Goal: Information Seeking & Learning: Find specific page/section

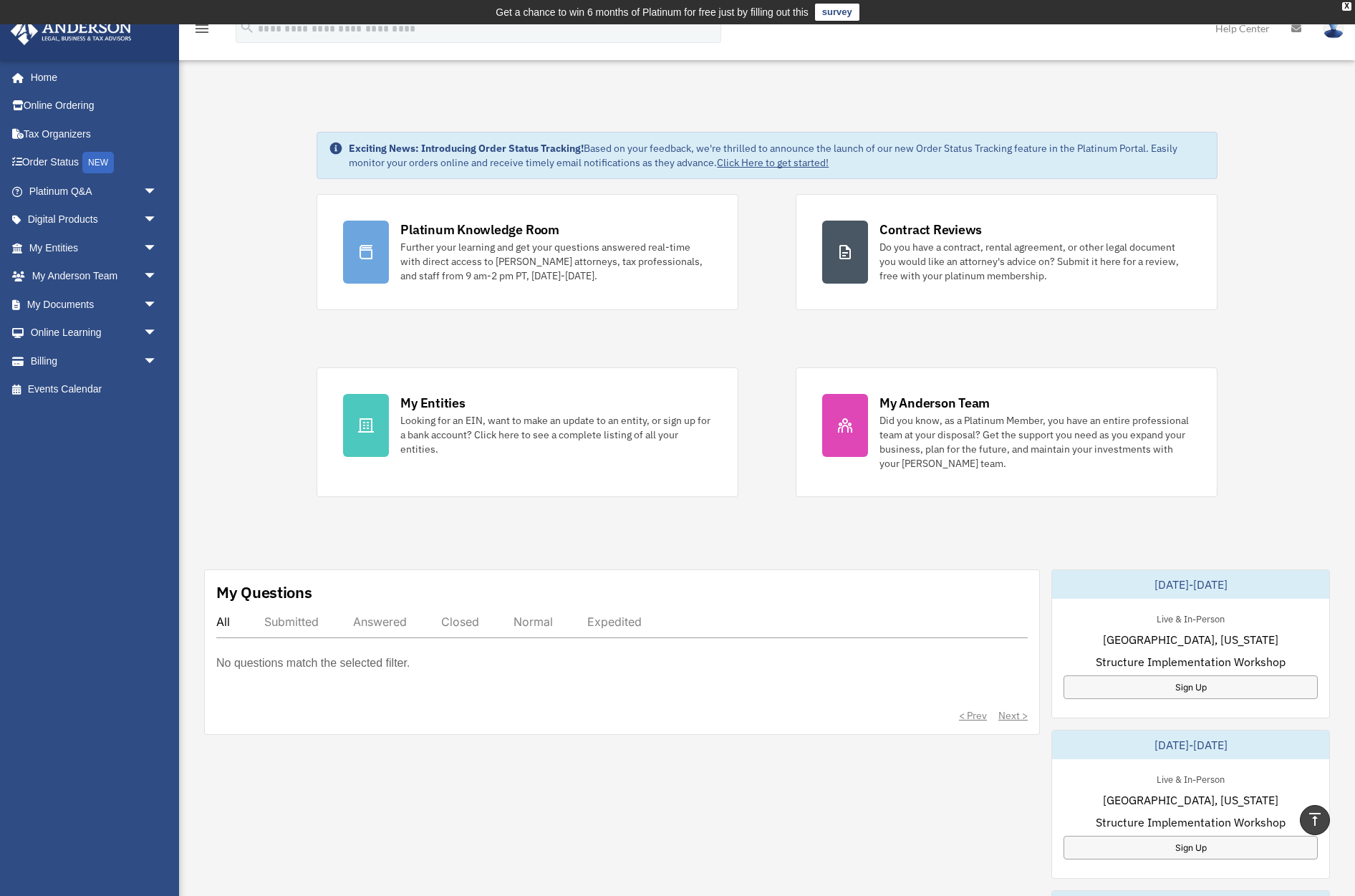
scroll to position [224, 0]
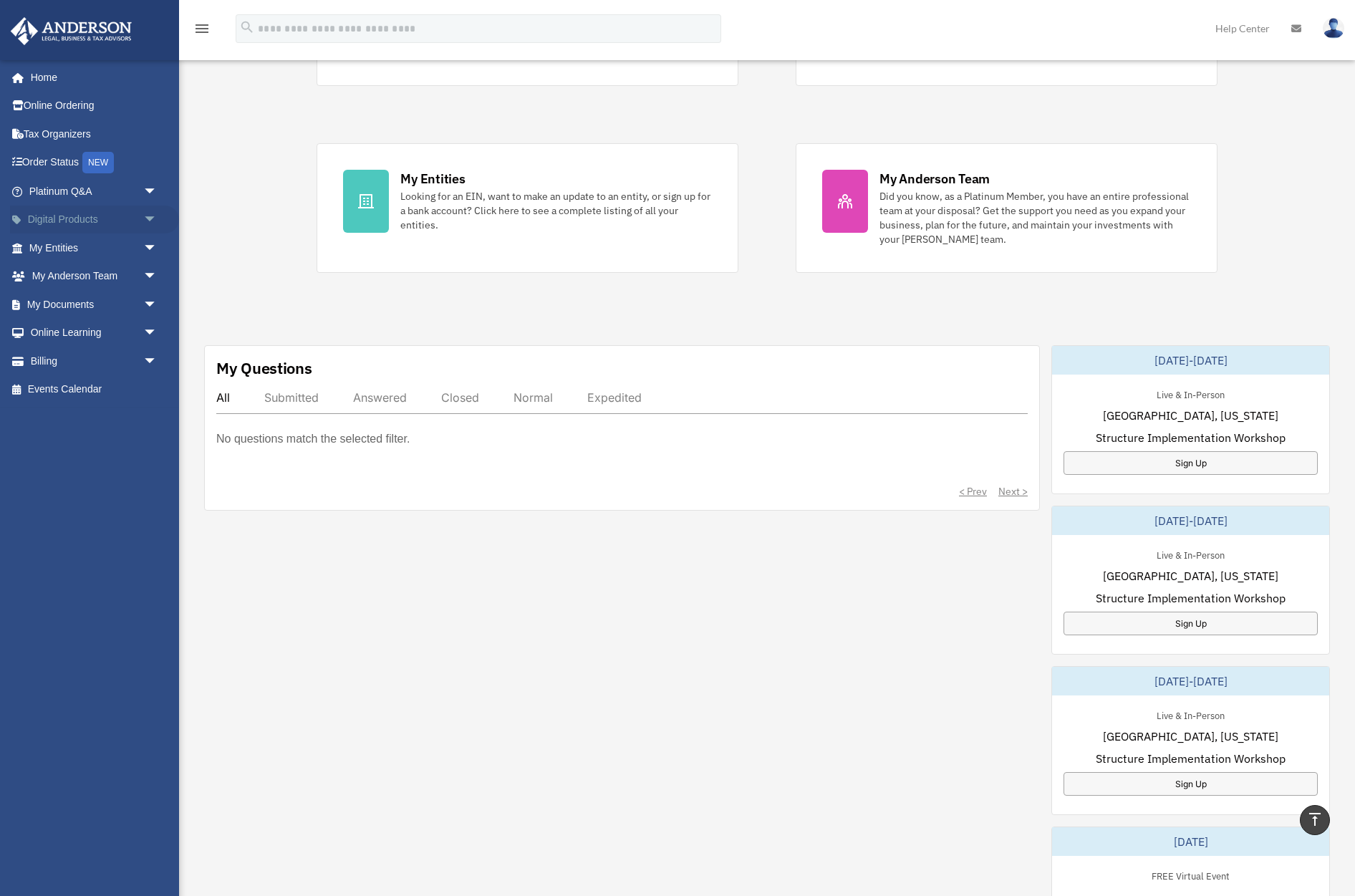
click at [106, 220] on link "Digital Products arrow_drop_down" at bounding box center [95, 220] width 169 height 29
click at [154, 220] on span "arrow_drop_down" at bounding box center [158, 220] width 29 height 30
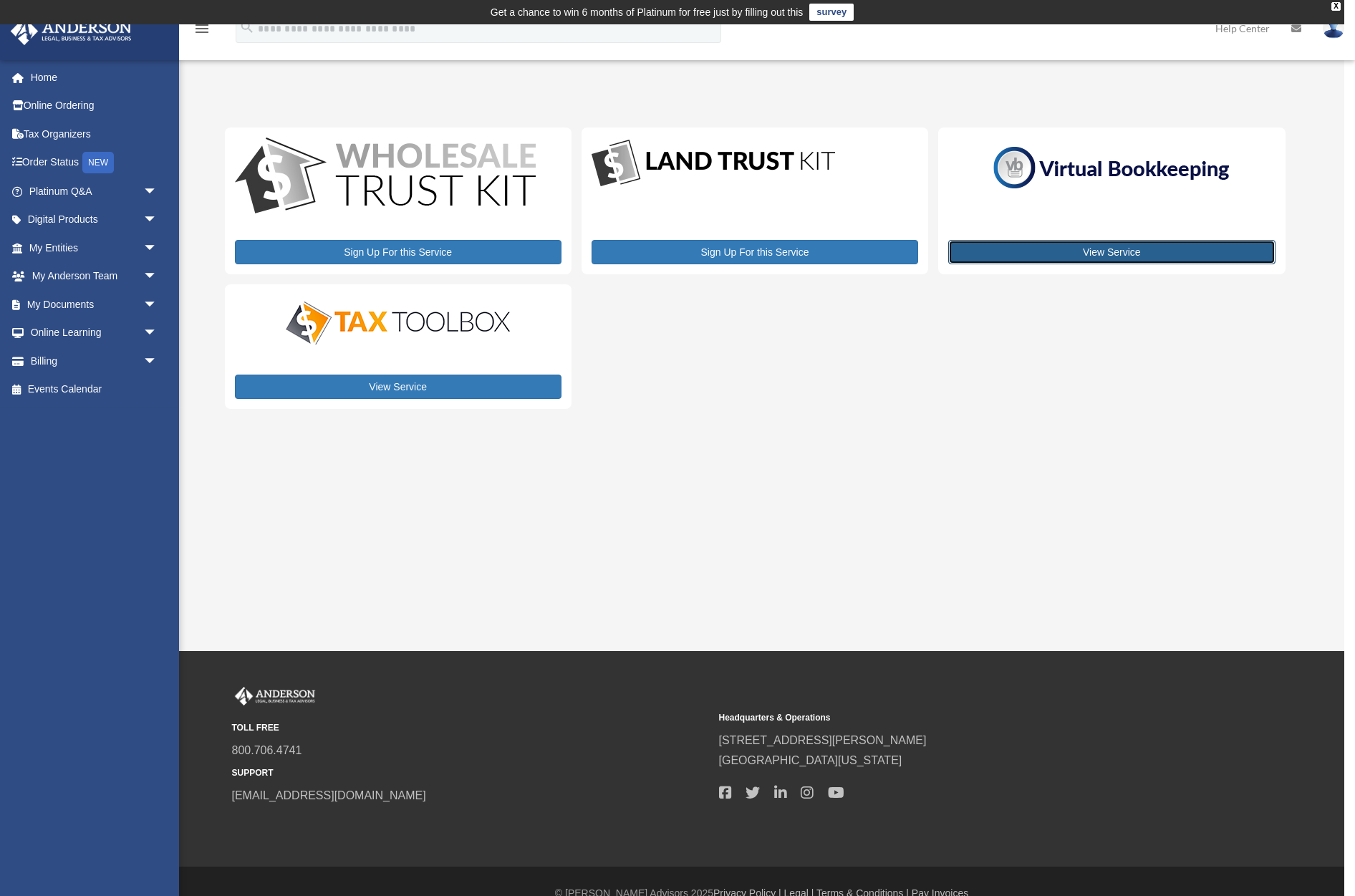
click at [1137, 256] on link "View Service" at bounding box center [1111, 252] width 327 height 25
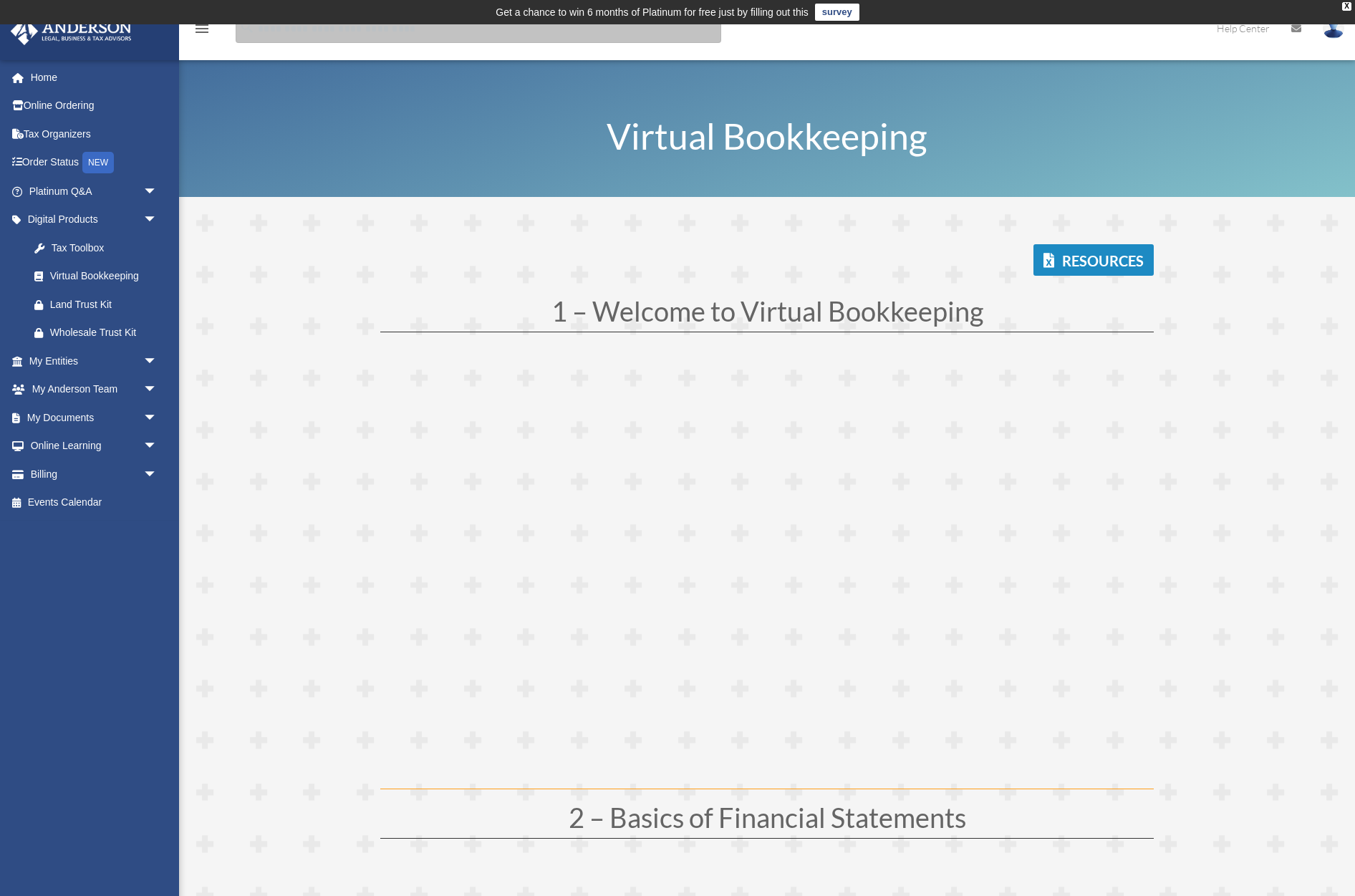
click at [305, 32] on input "search" at bounding box center [479, 29] width 486 height 29
type input "**********"
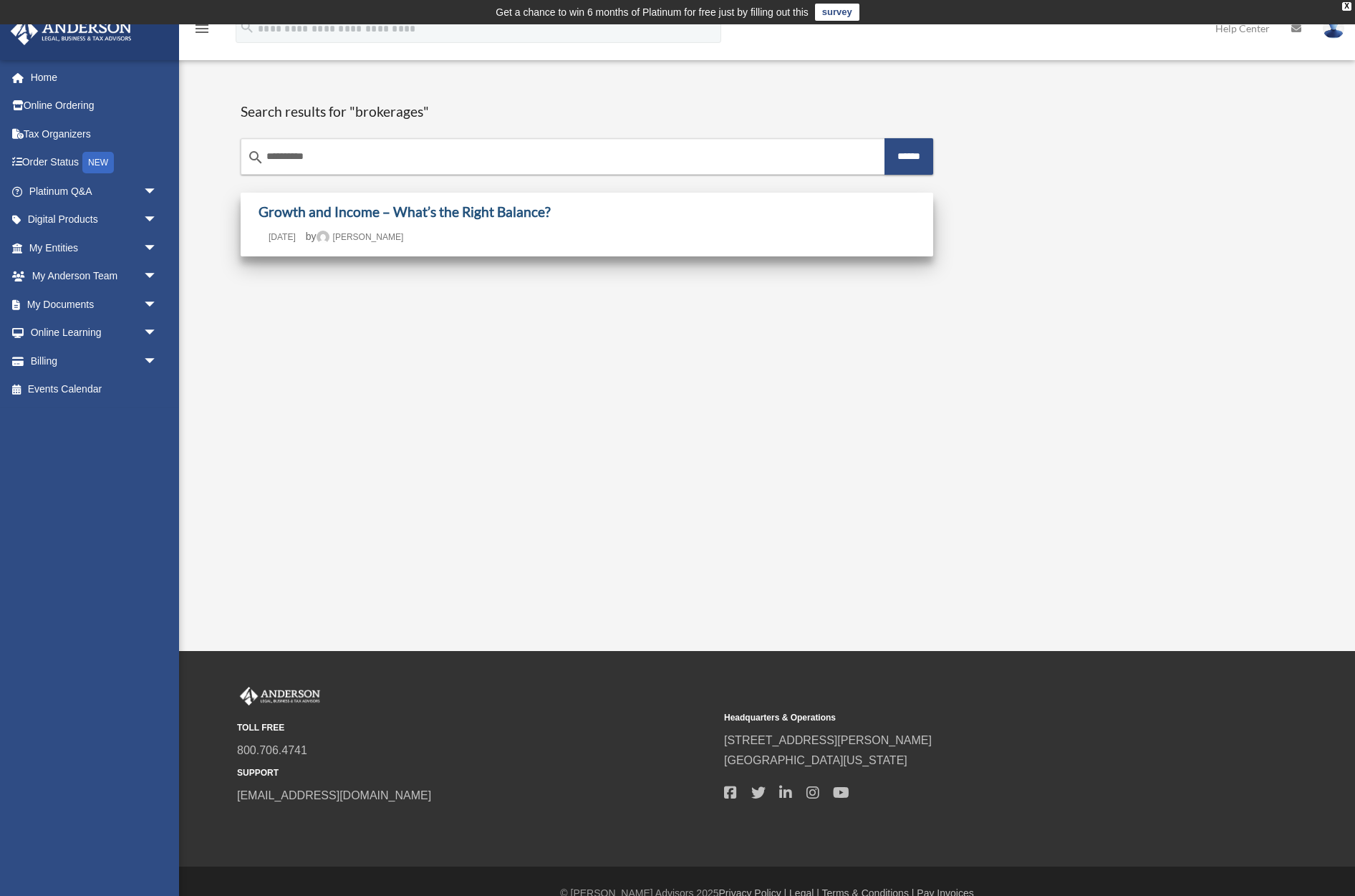
click at [390, 216] on link "Growth and Income – What’s the Right Balance?" at bounding box center [405, 211] width 292 height 17
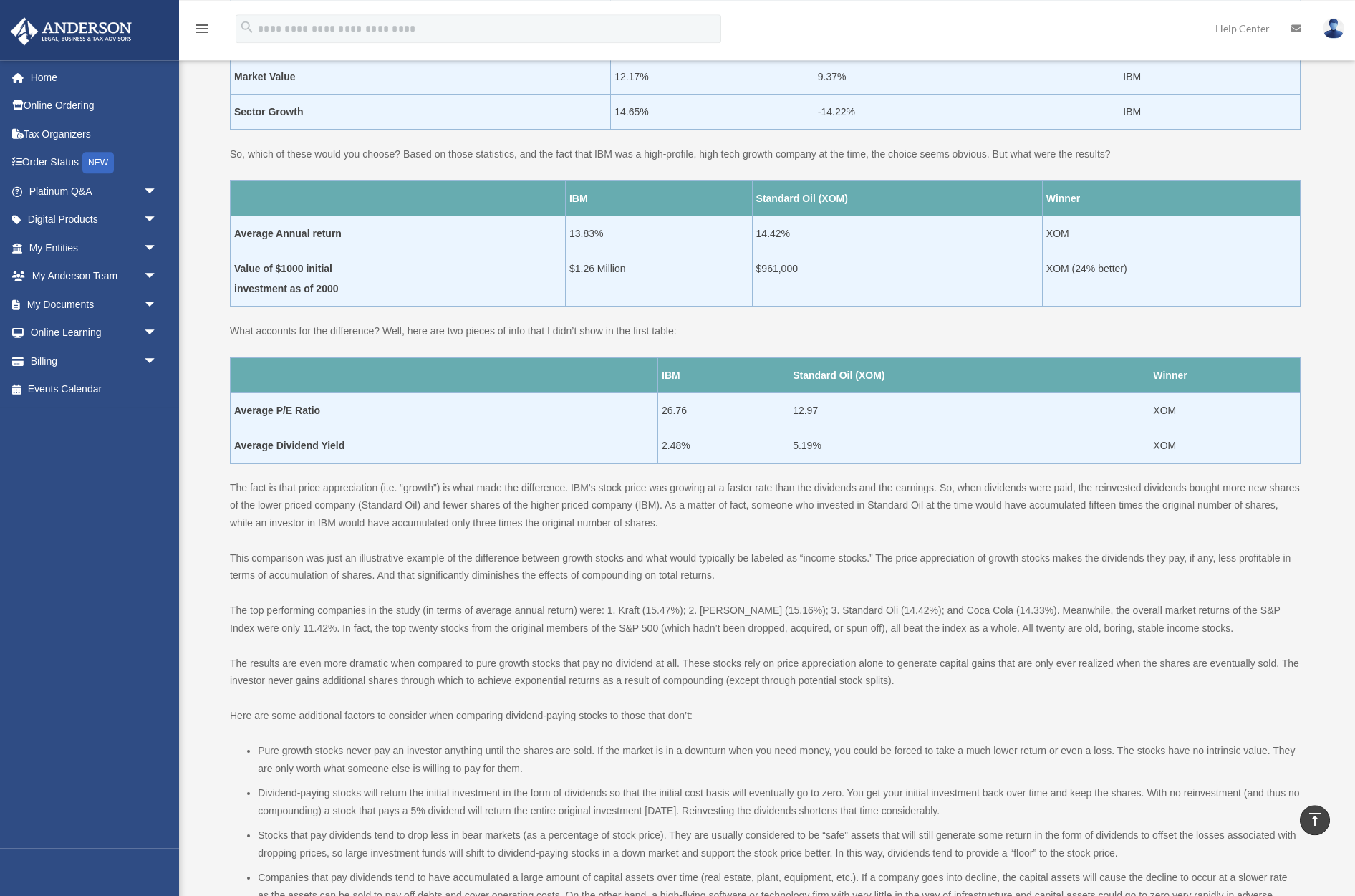
scroll to position [960, 0]
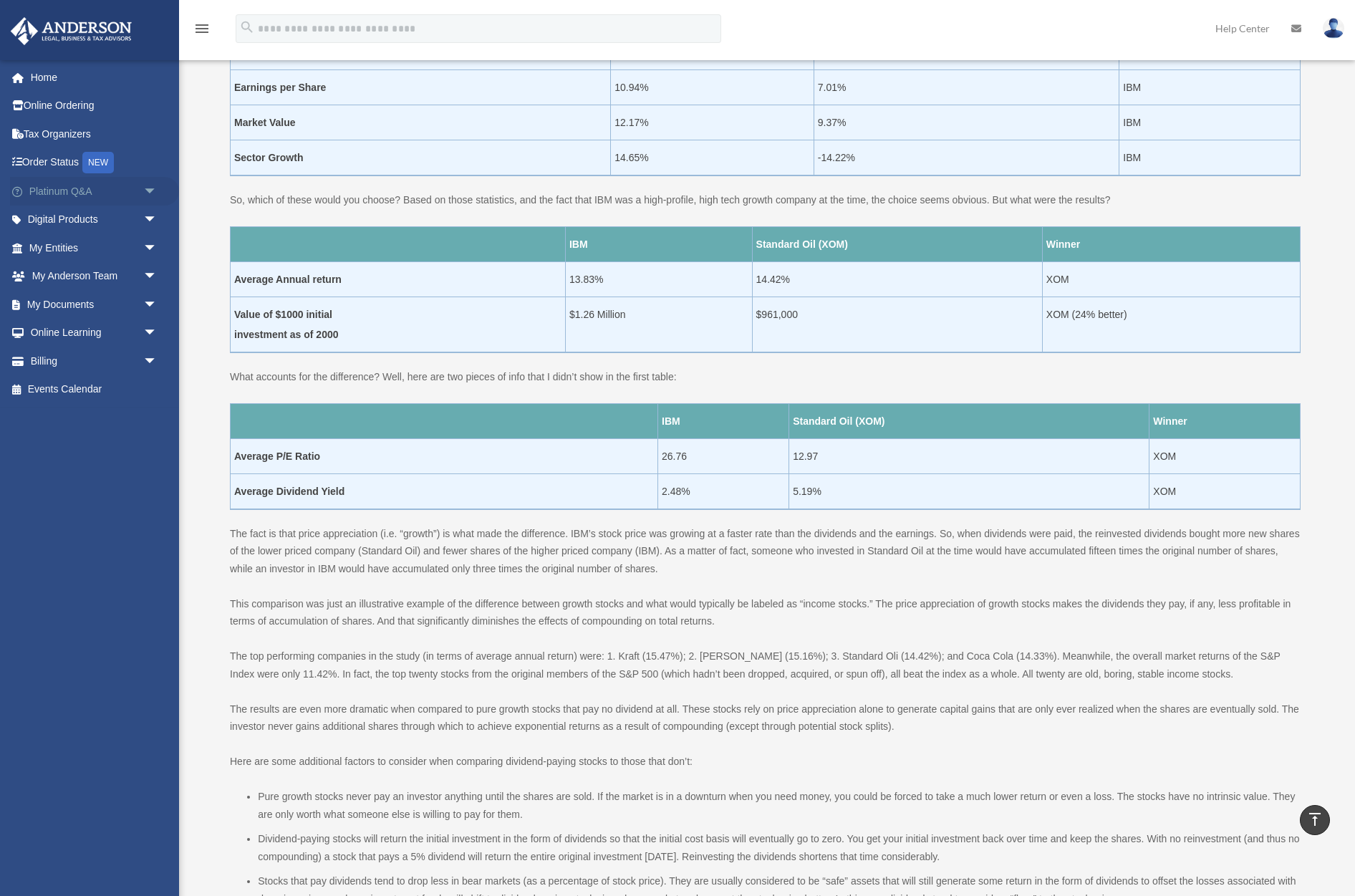
click at [150, 191] on span "arrow_drop_down" at bounding box center [158, 192] width 29 height 30
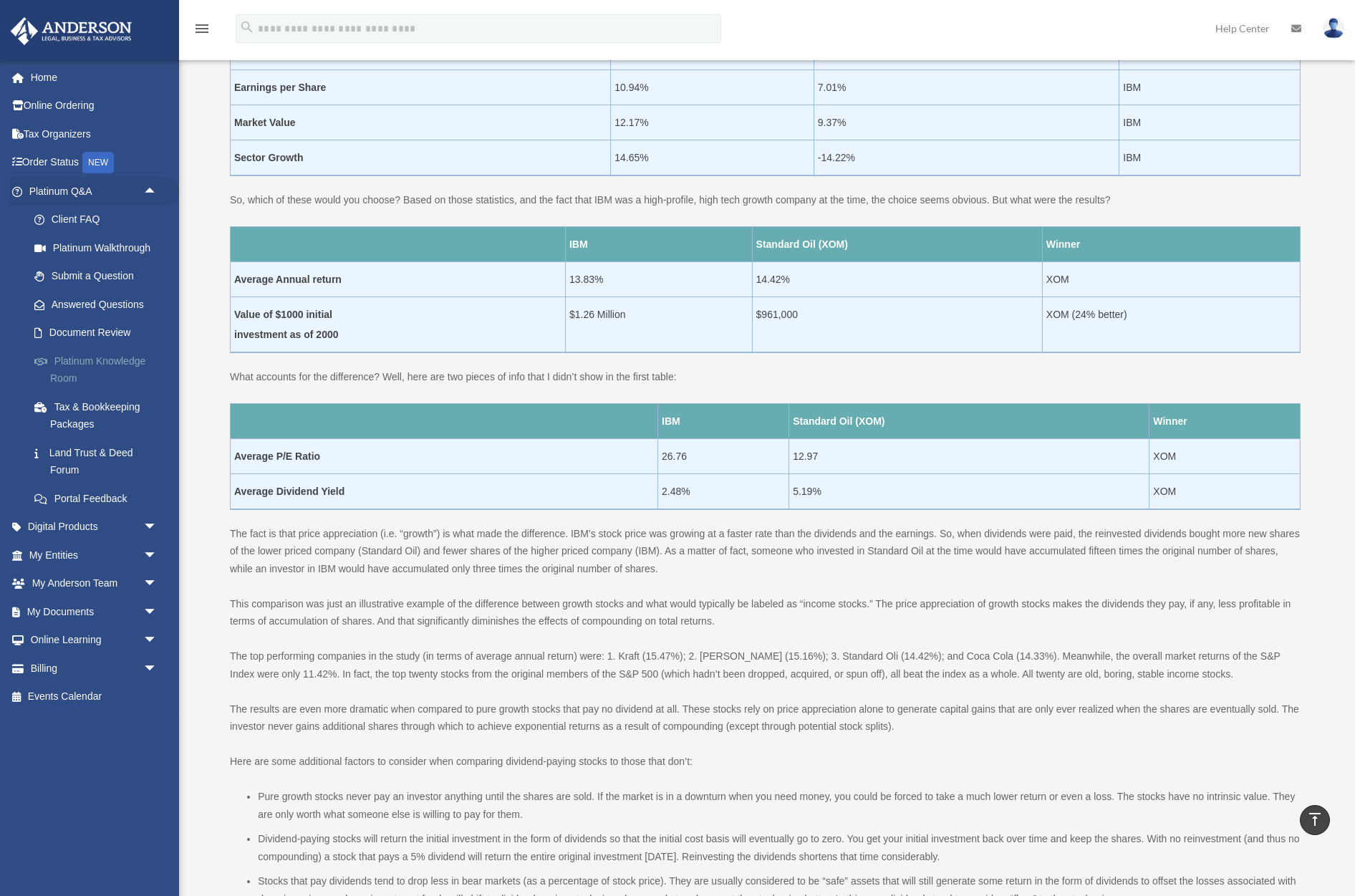
scroll to position [1106, 0]
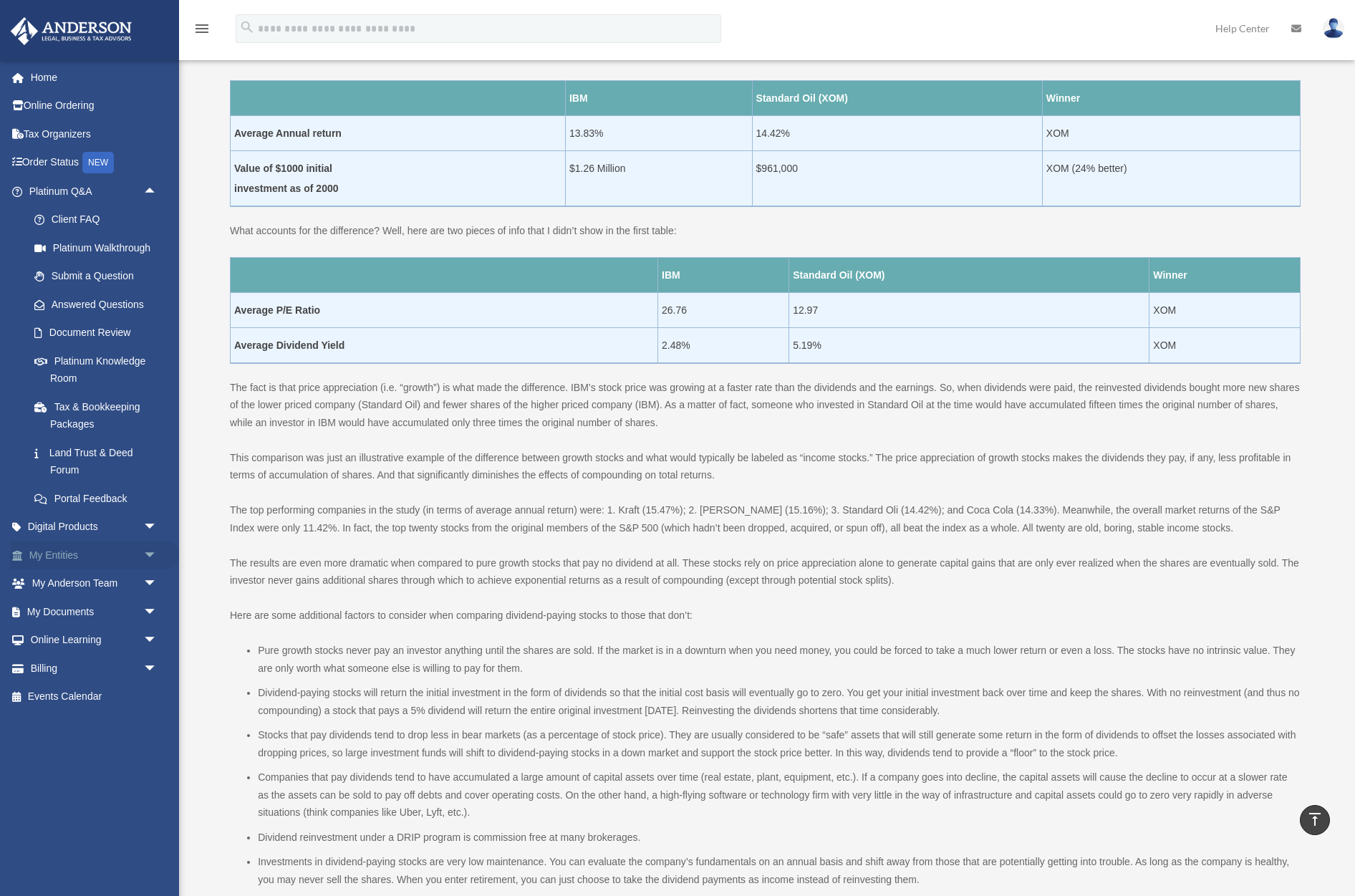
click at [150, 556] on span "arrow_drop_down" at bounding box center [158, 555] width 29 height 30
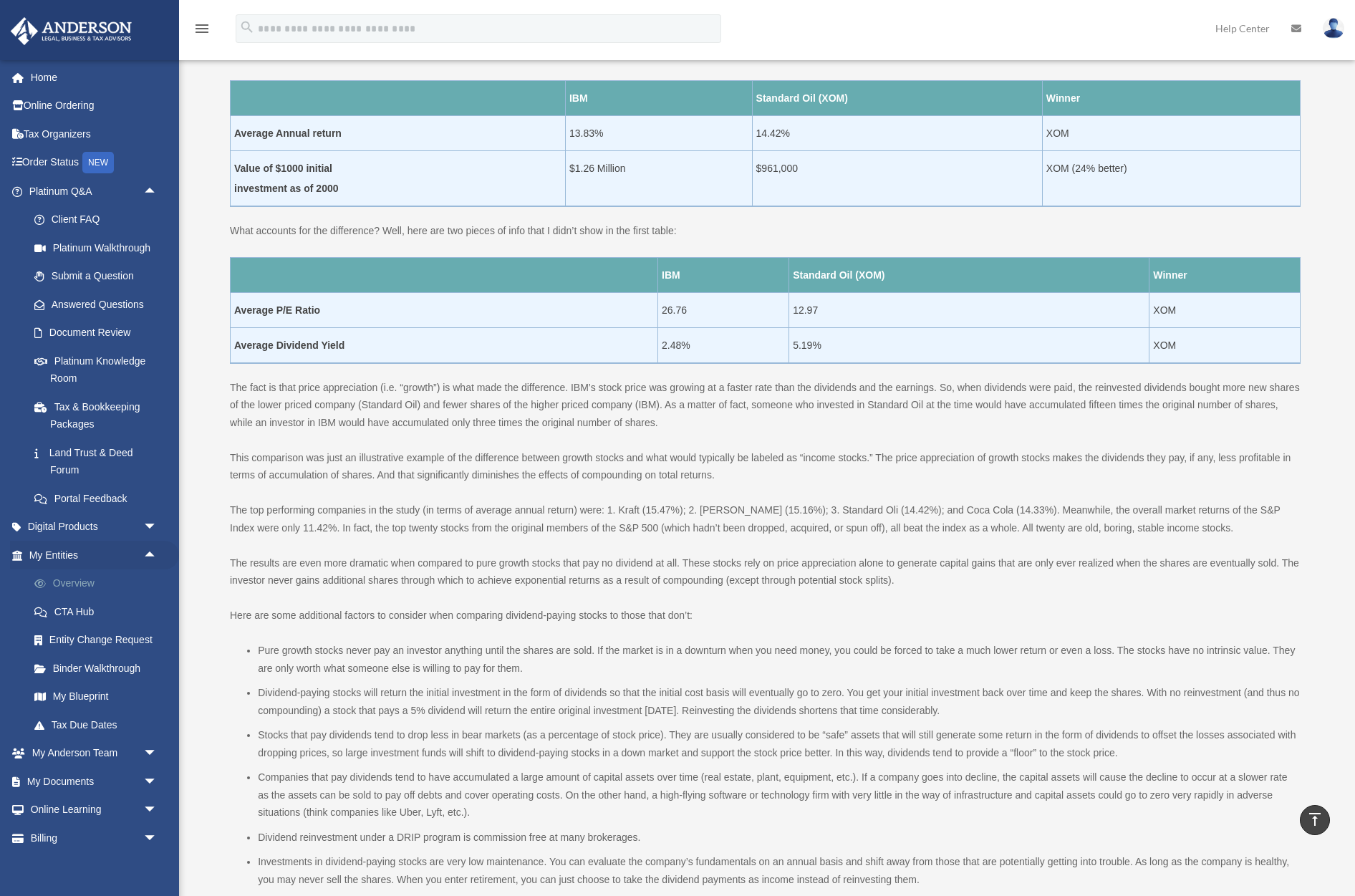
click at [62, 583] on link "Overview" at bounding box center [100, 584] width 159 height 29
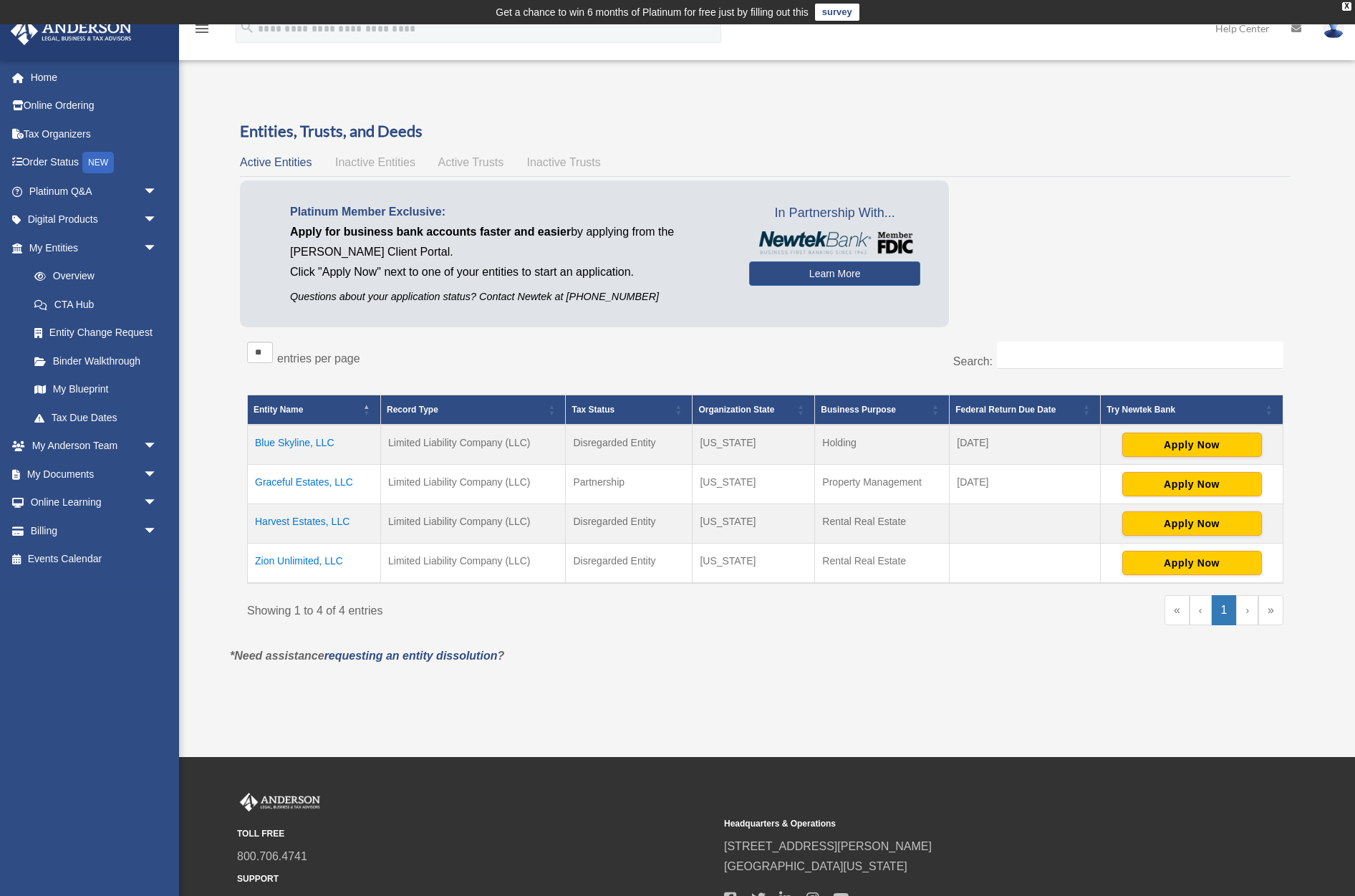
click at [317, 482] on td "Graceful Estates, LLC" at bounding box center [315, 484] width 133 height 39
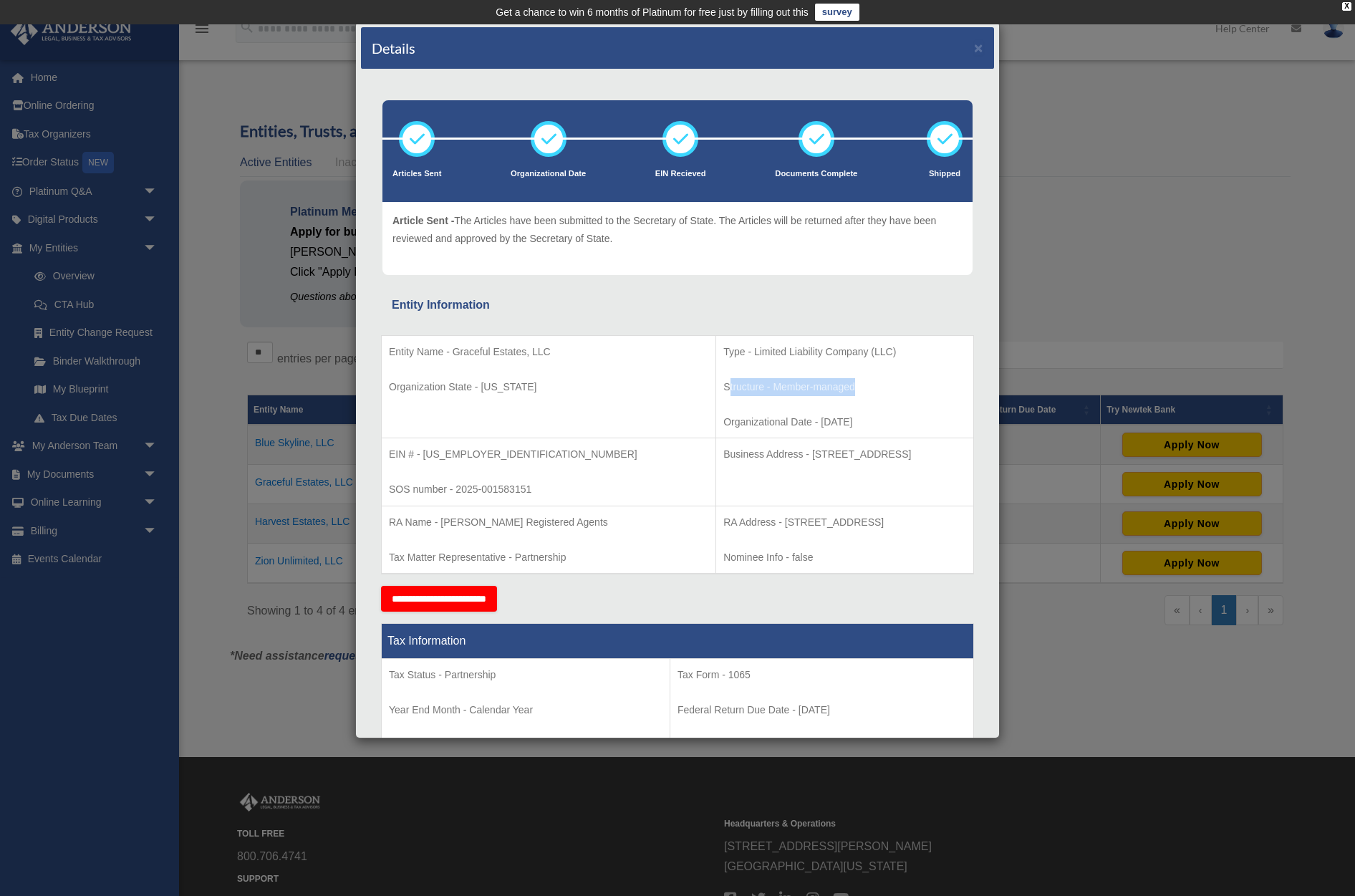
drag, startPoint x: 620, startPoint y: 388, endPoint x: 787, endPoint y: 383, distance: 167.1
click at [787, 383] on p "Structure - Member-managed" at bounding box center [845, 387] width 243 height 18
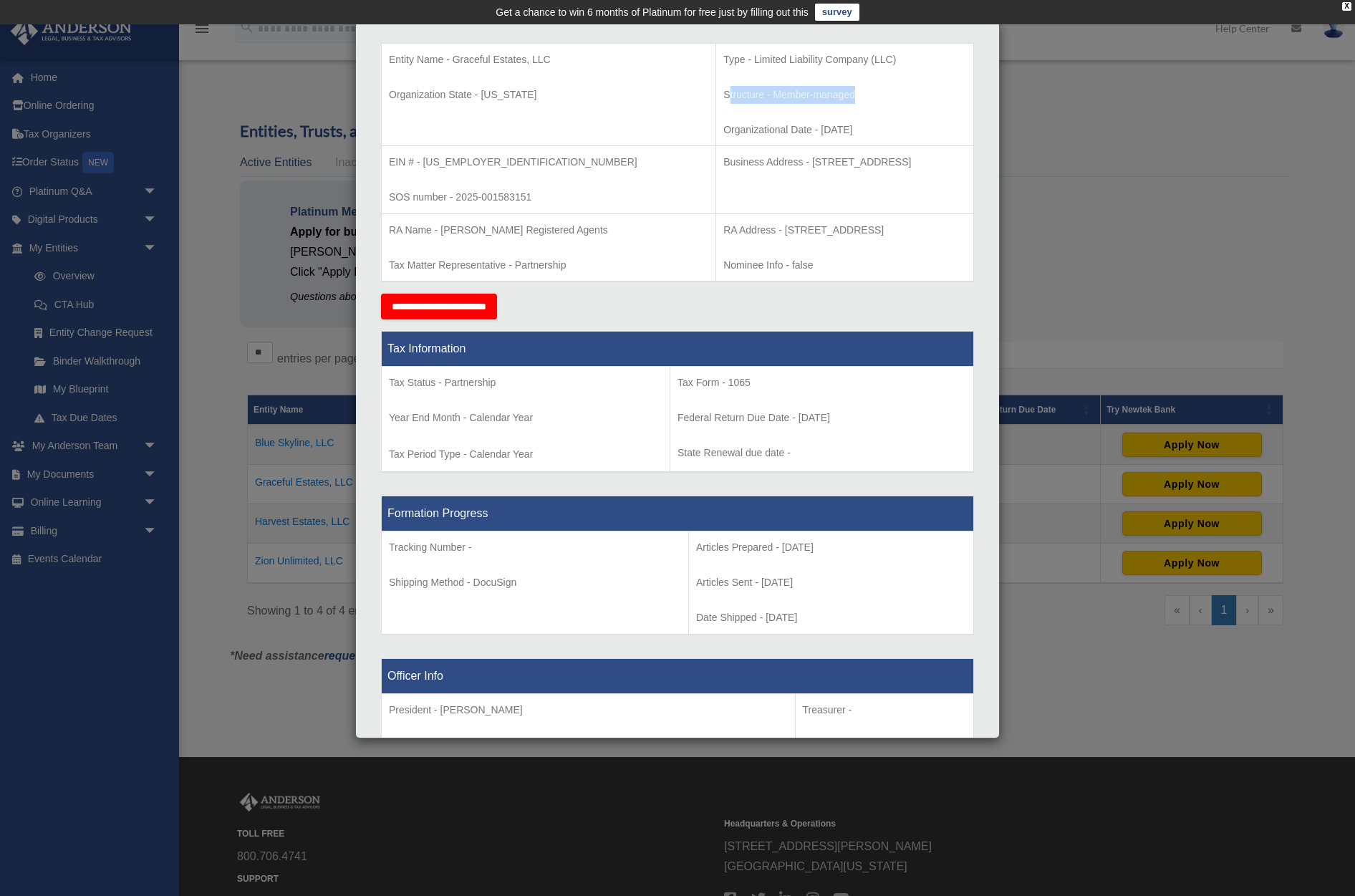
scroll to position [730, 0]
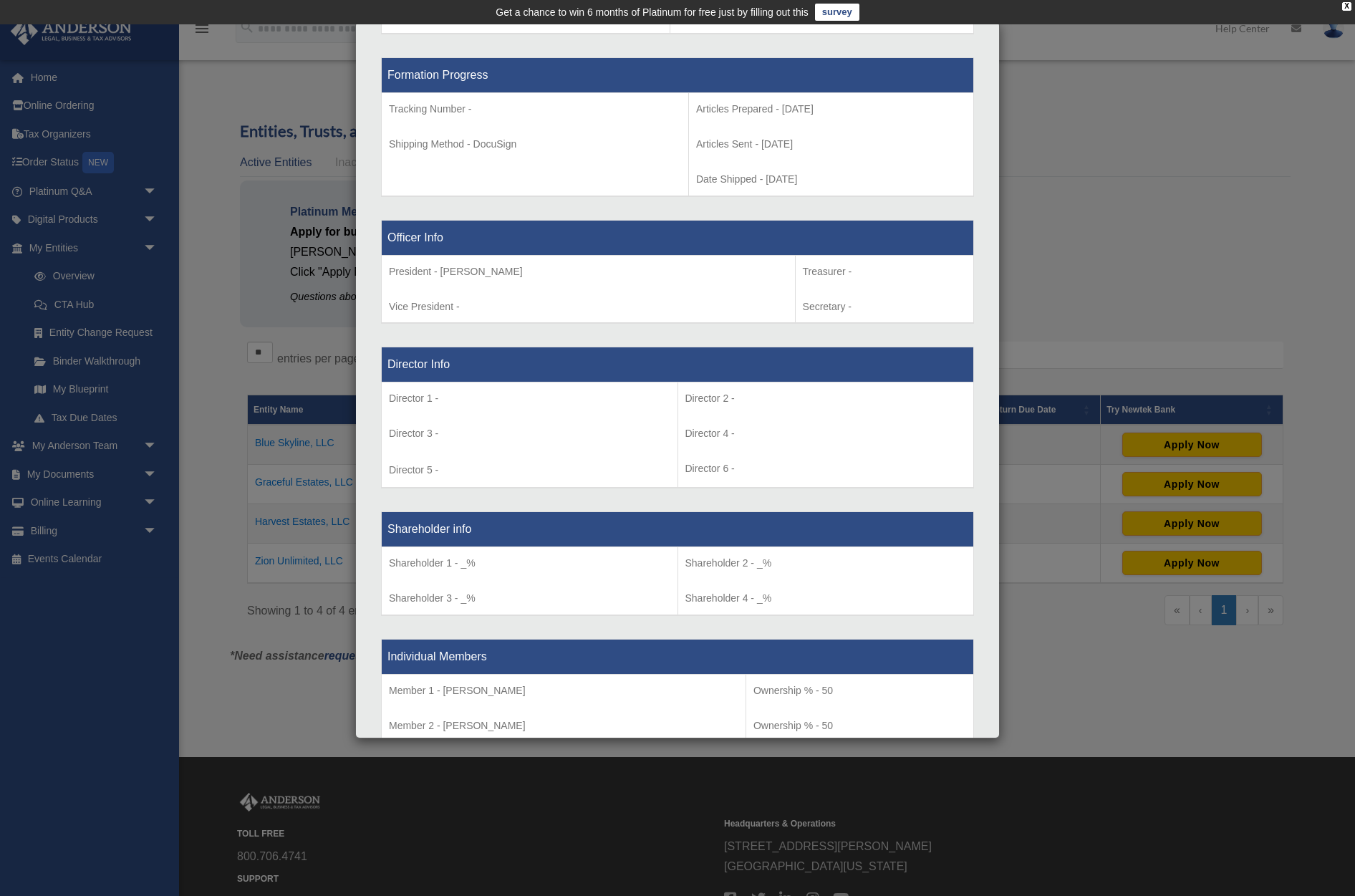
click at [1079, 96] on div "Details × Articles Sent Organizational Date" at bounding box center [678, 448] width 1355 height 896
